Goal: Find specific page/section: Find specific page/section

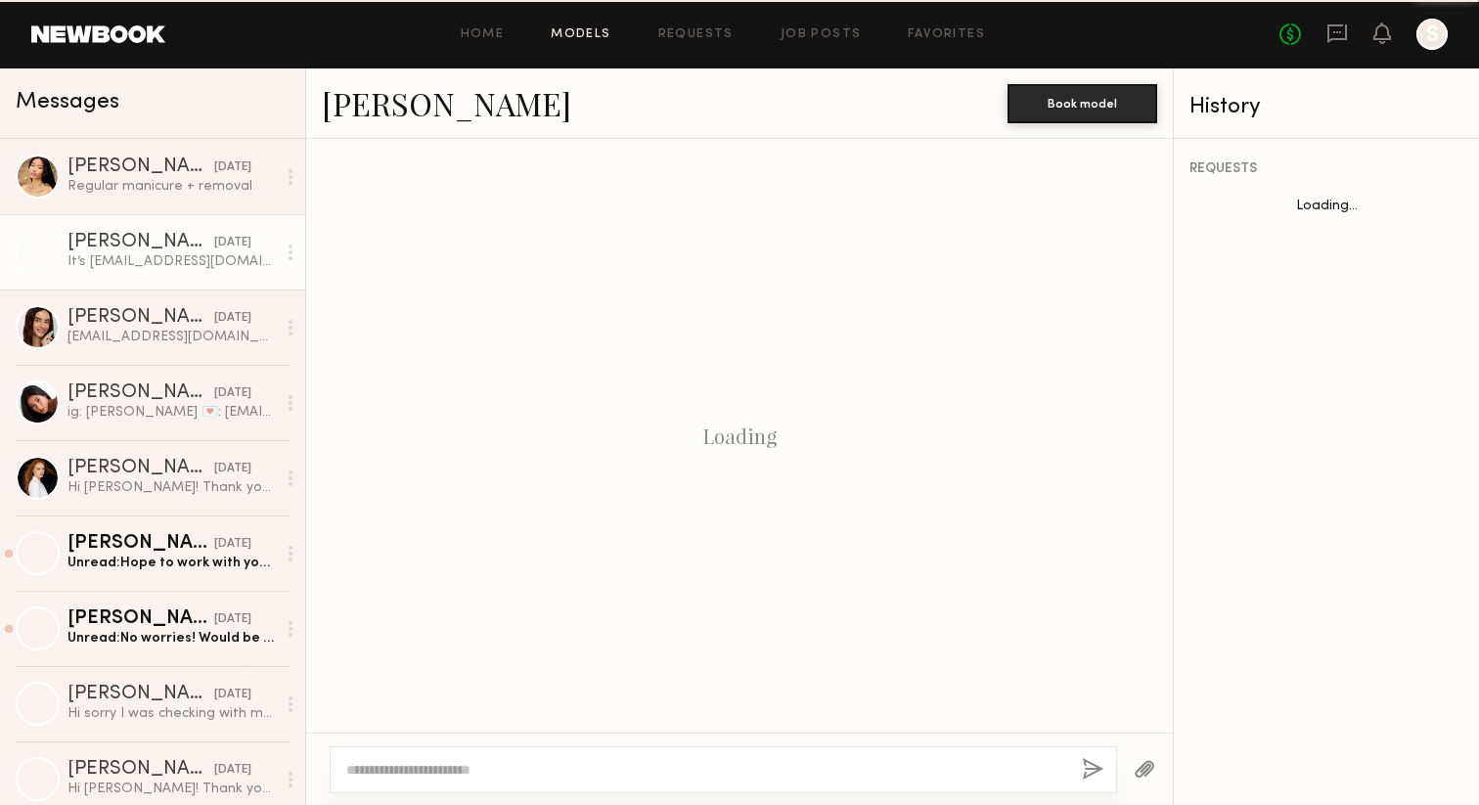
scroll to position [1085, 0]
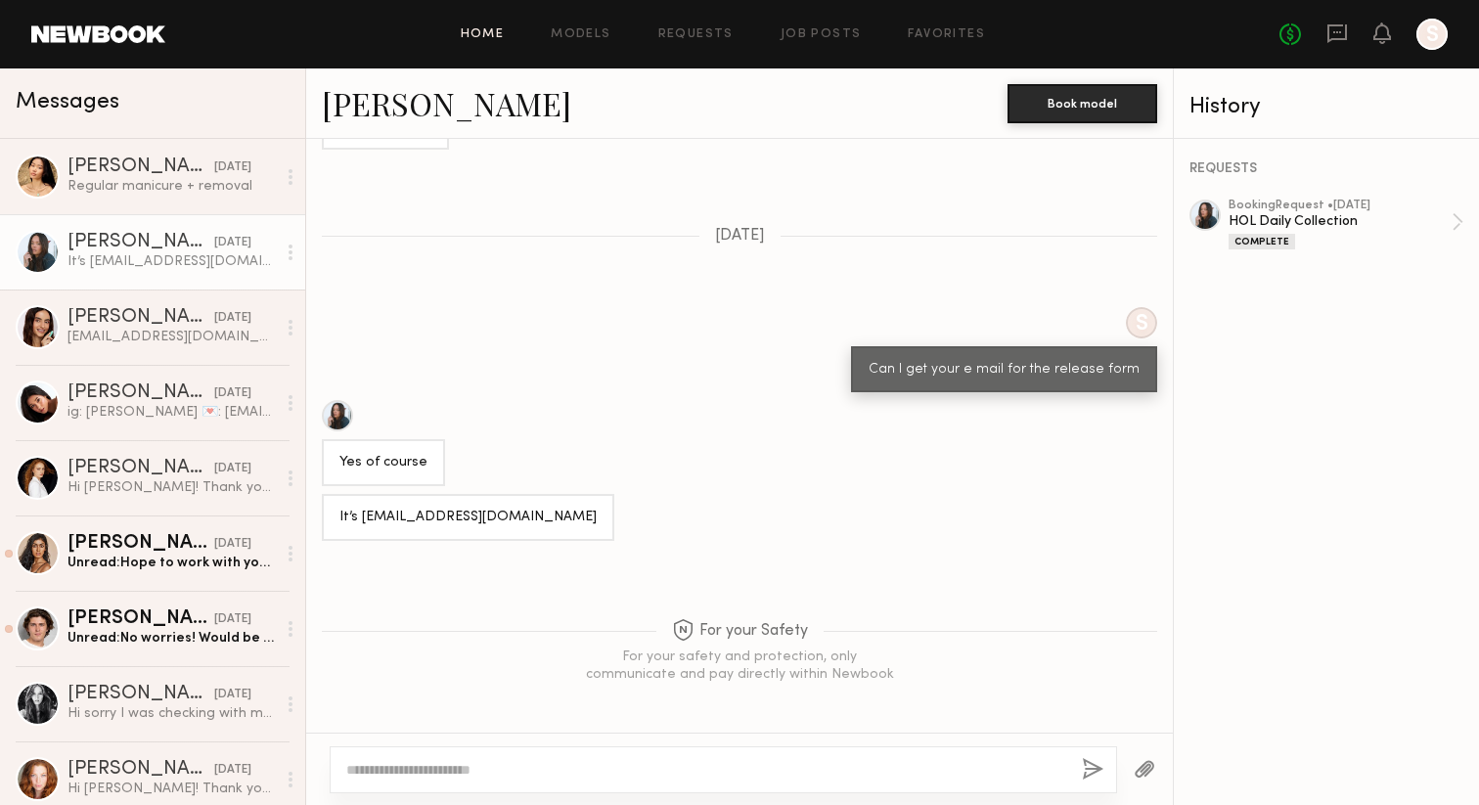
click at [491, 29] on link "Home" at bounding box center [483, 34] width 44 height 13
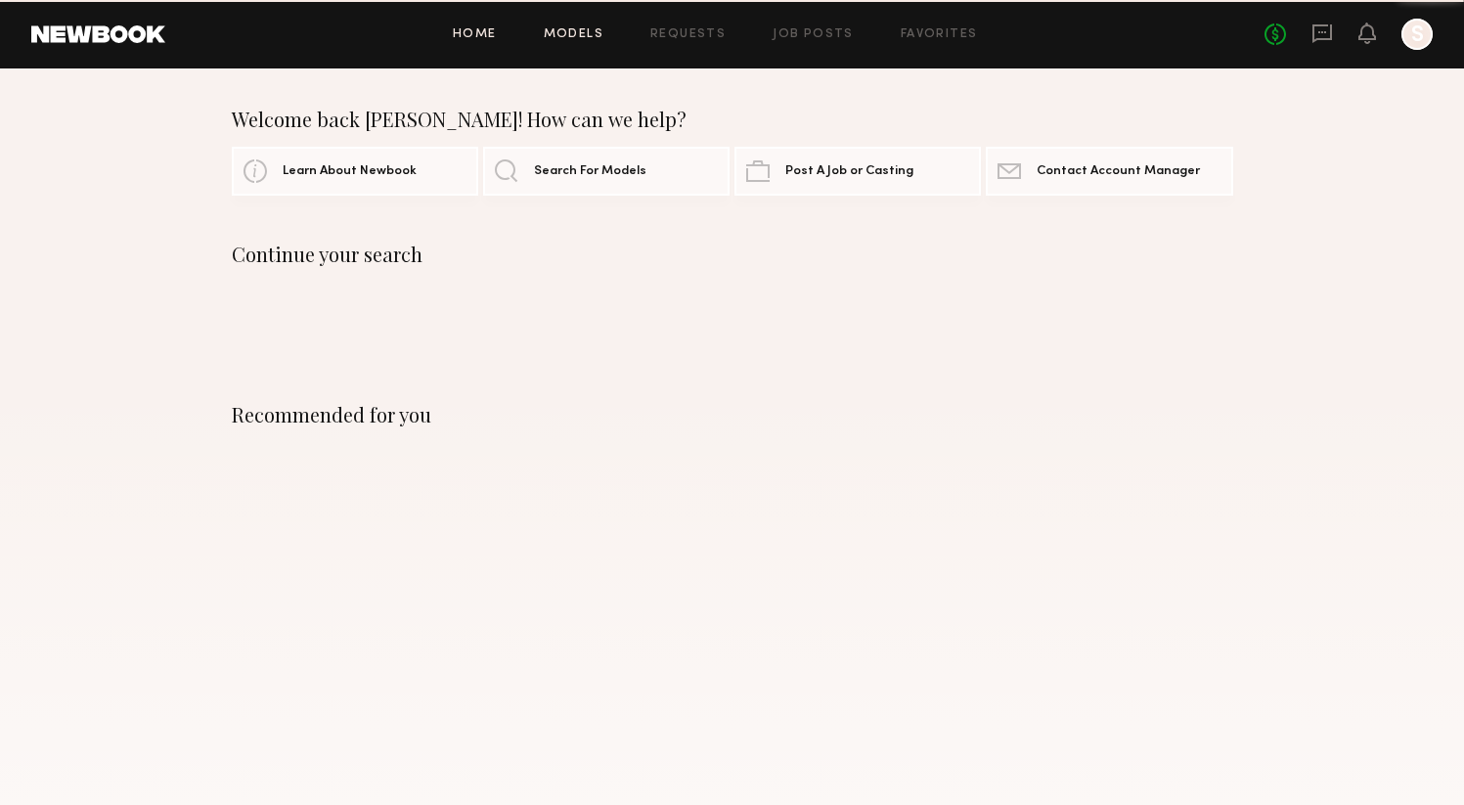
click at [597, 32] on link "Models" at bounding box center [574, 34] width 60 height 13
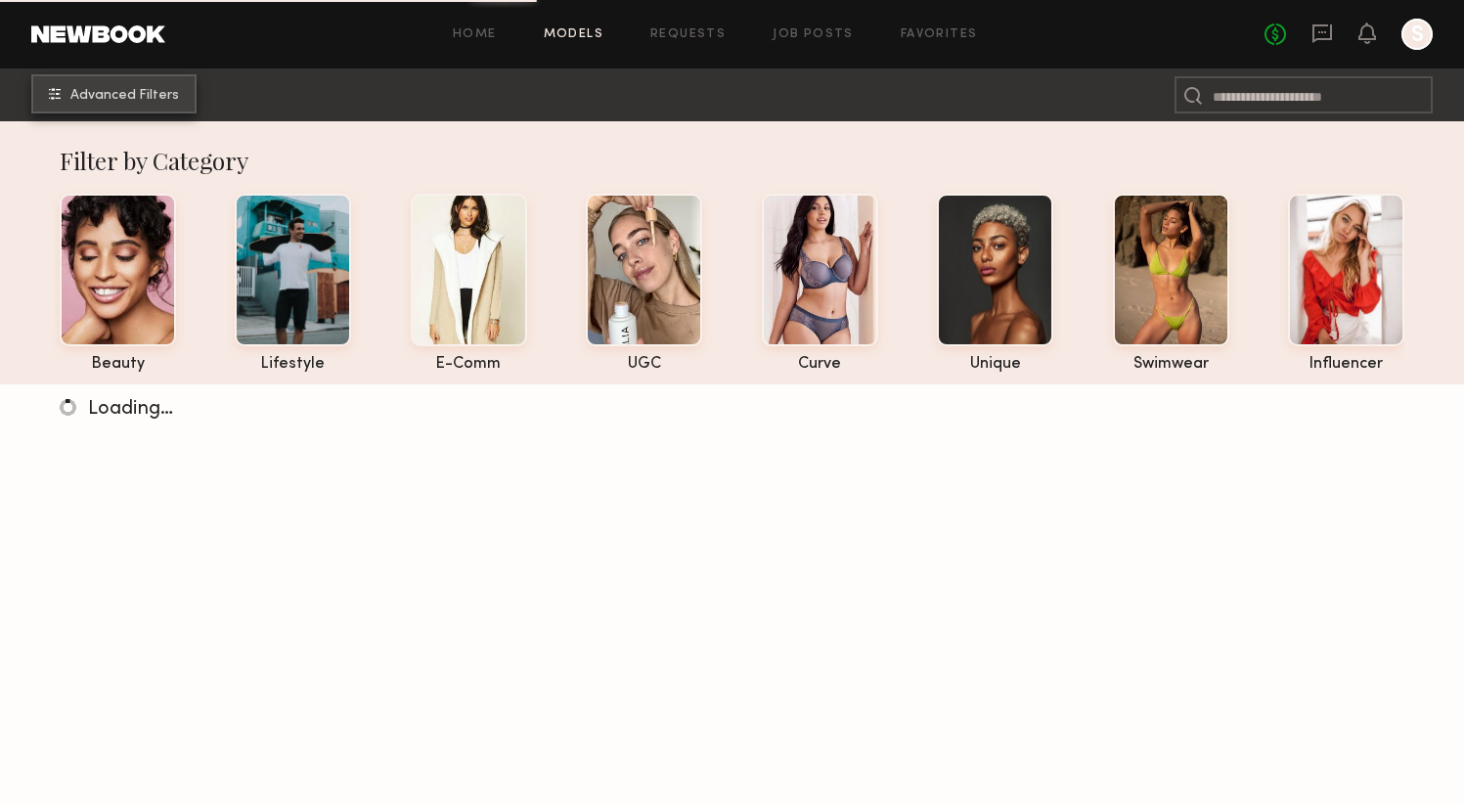
click at [166, 106] on button "Advanced Filters" at bounding box center [113, 93] width 165 height 39
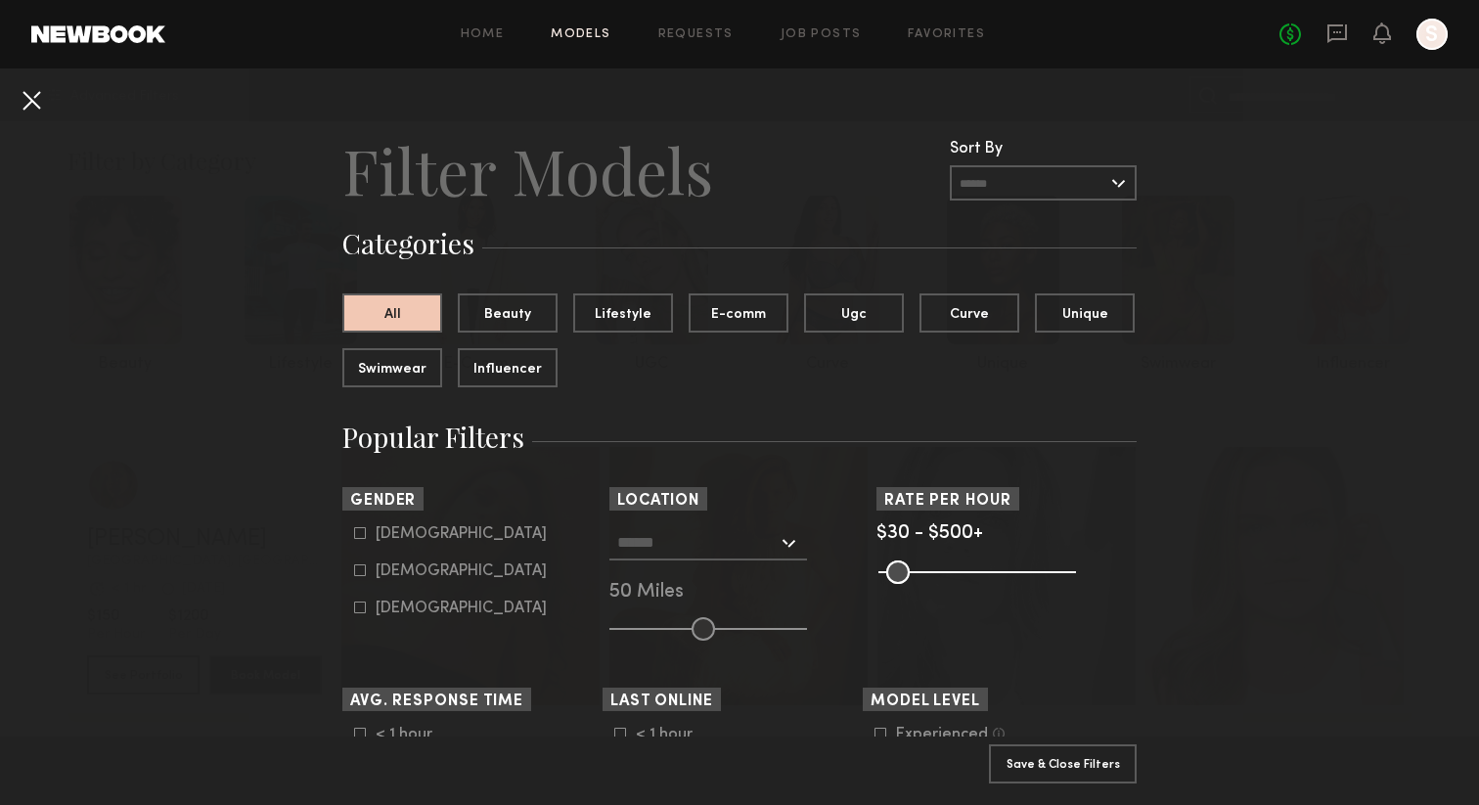
click at [34, 105] on button at bounding box center [31, 99] width 31 height 31
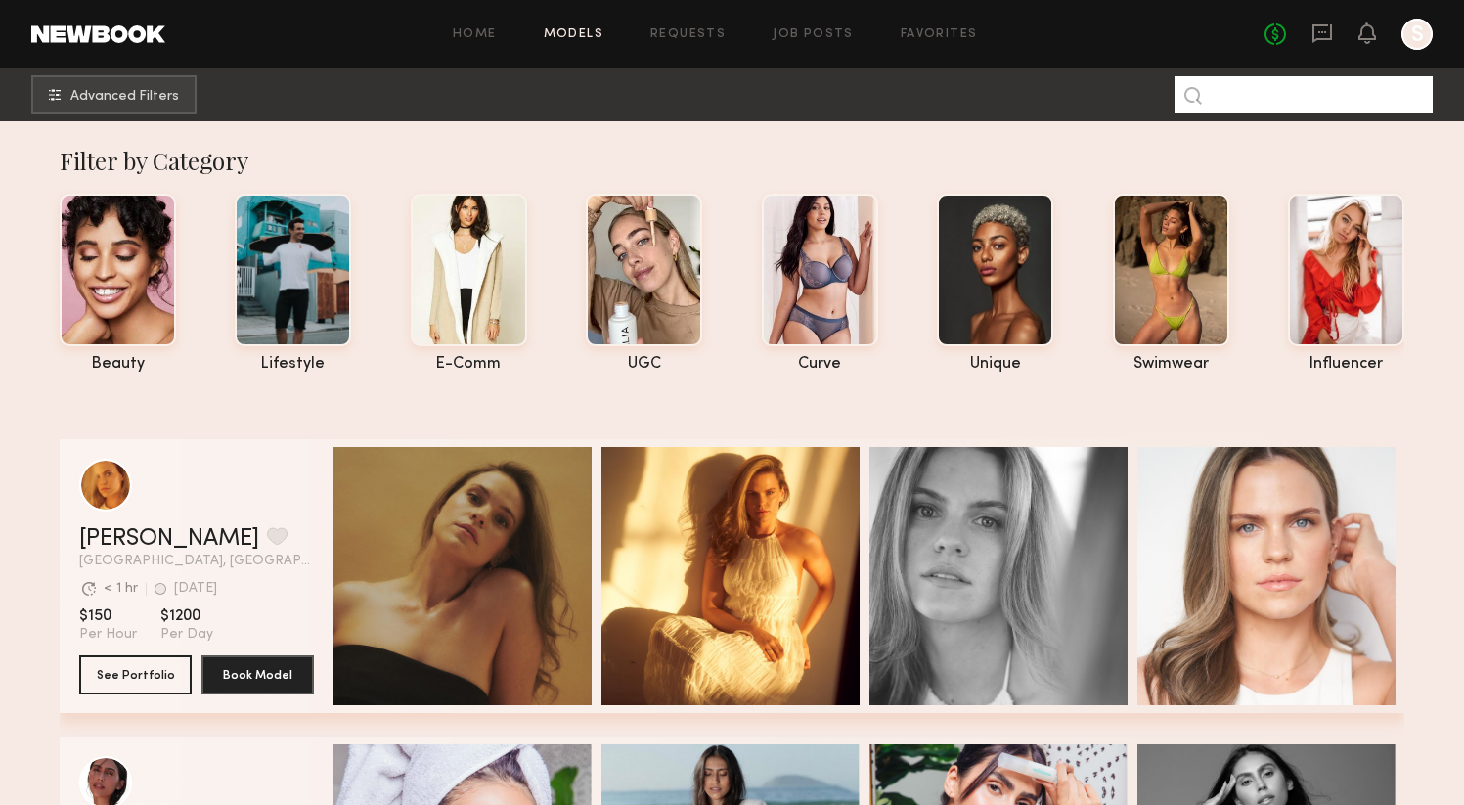
click at [1347, 97] on input at bounding box center [1304, 94] width 258 height 37
type input "**********"
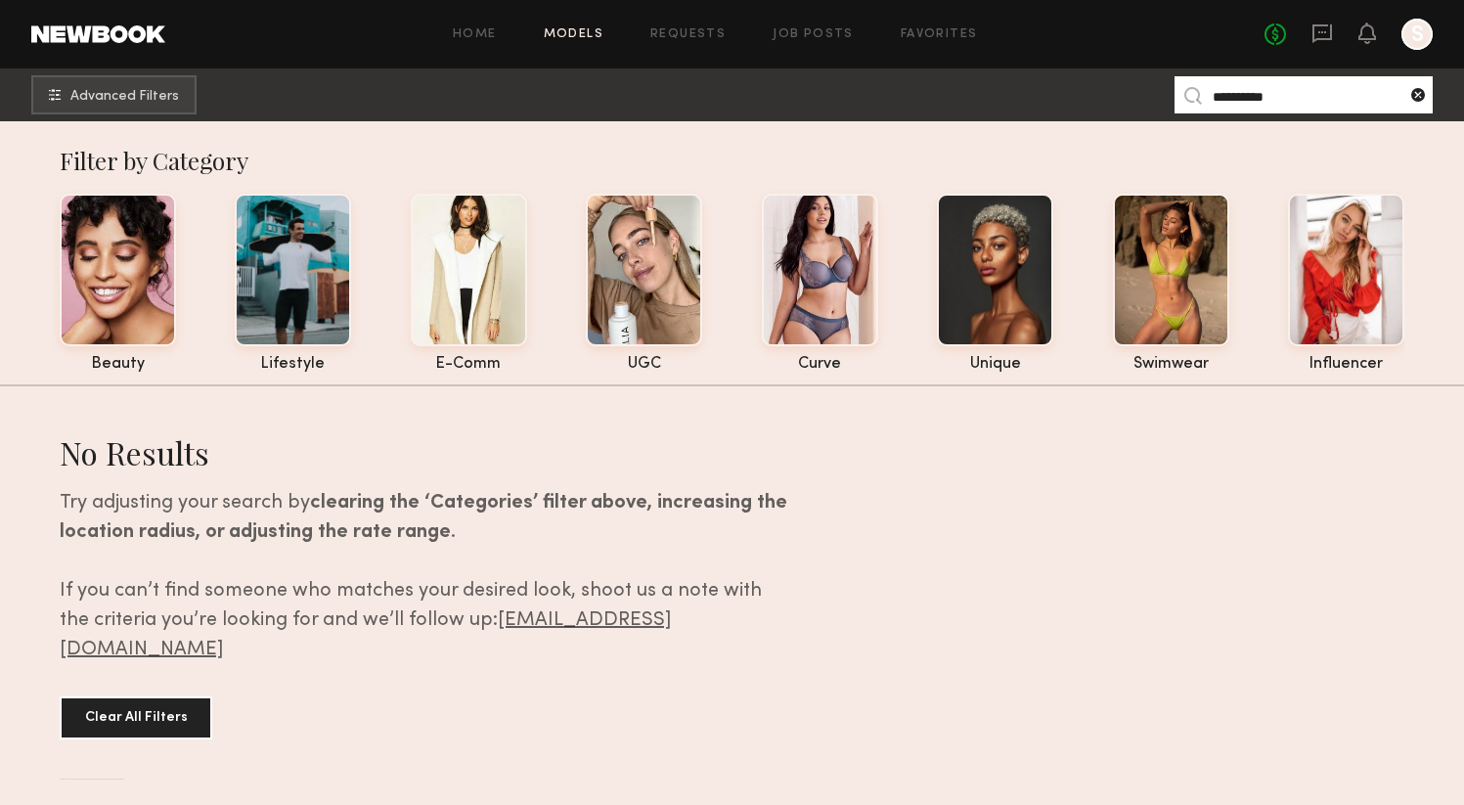
click at [1416, 102] on common-icon at bounding box center [1418, 95] width 20 height 20
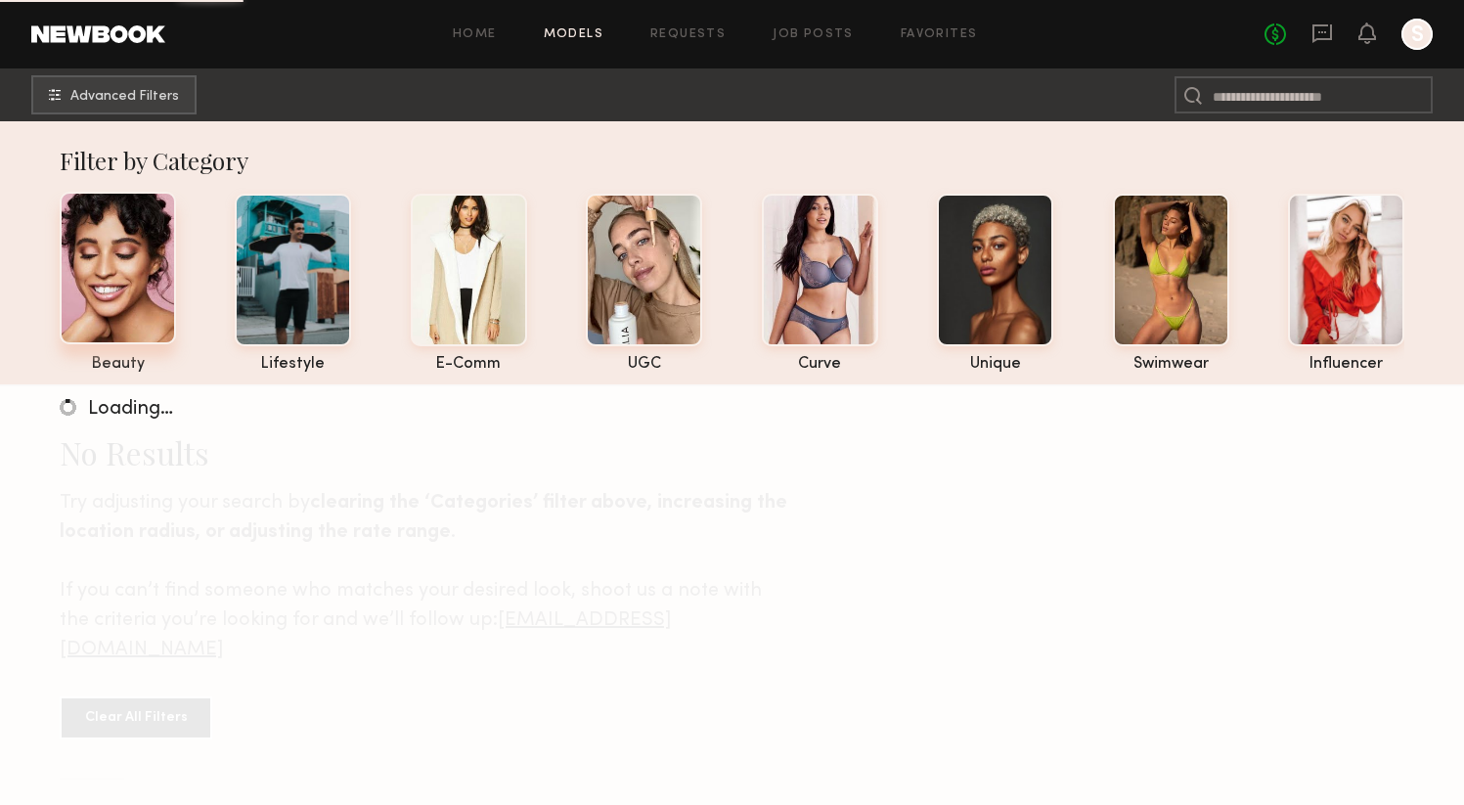
click at [99, 286] on div at bounding box center [118, 268] width 116 height 153
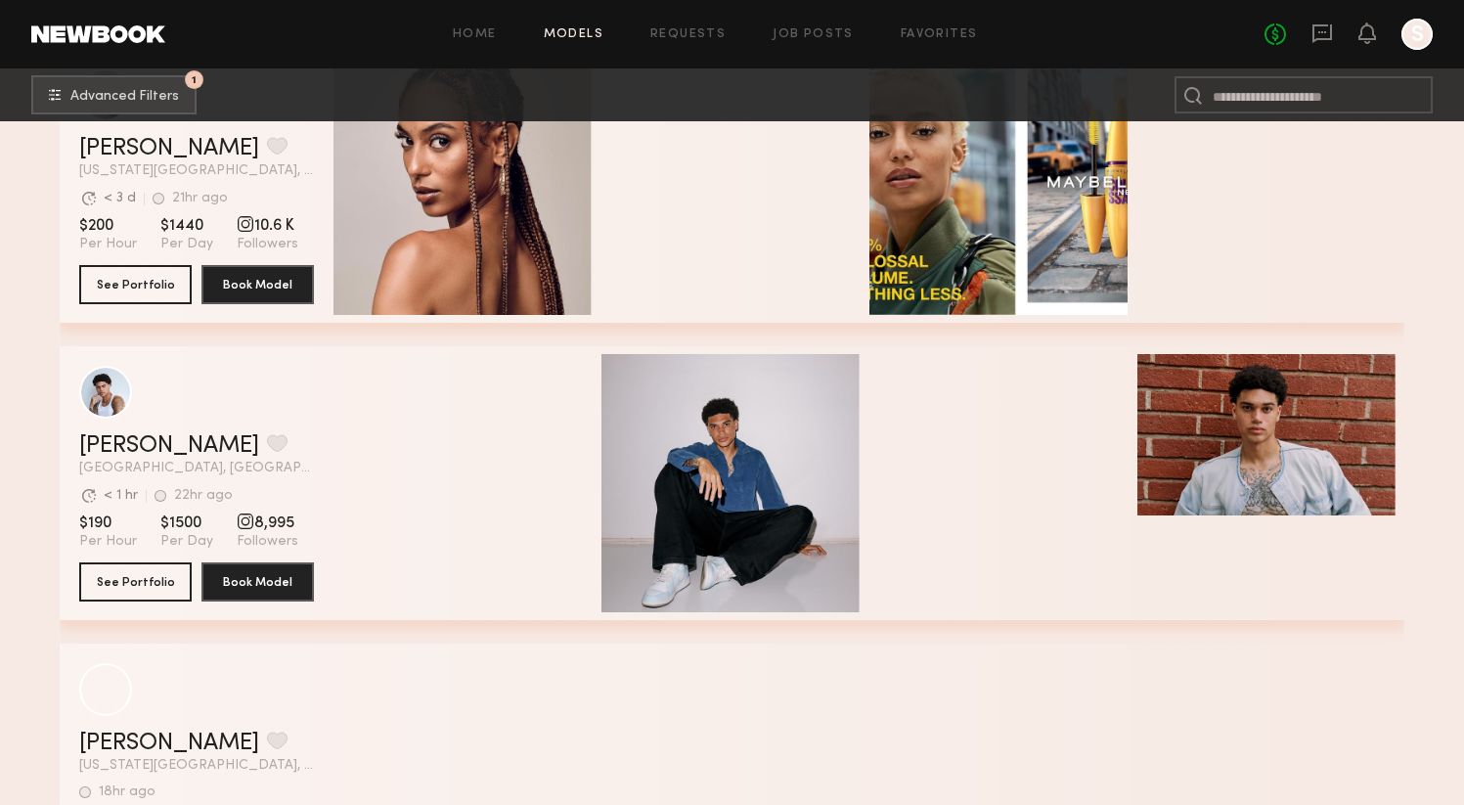
scroll to position [1526, 0]
